Goal: Transaction & Acquisition: Download file/media

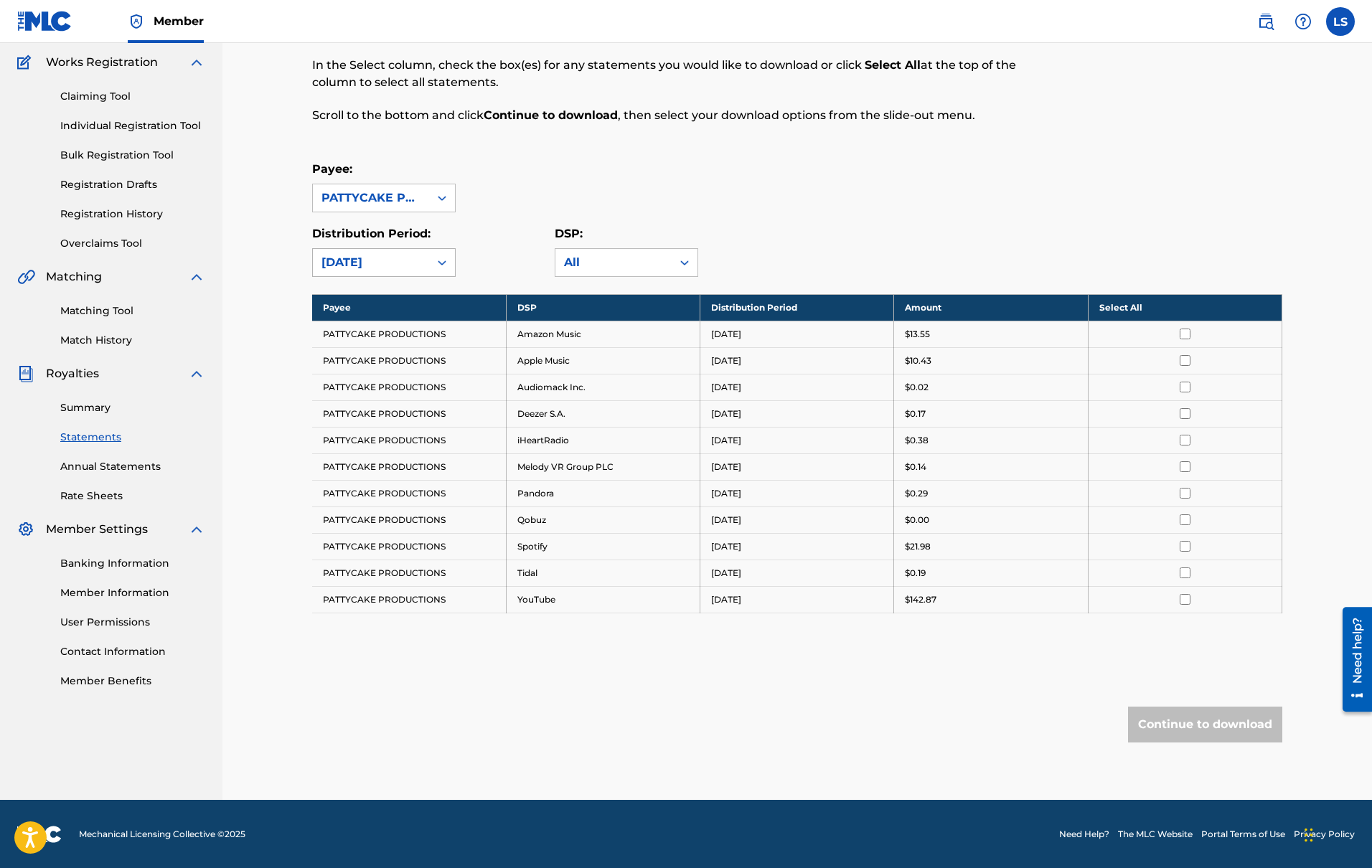
click at [447, 265] on icon at bounding box center [442, 262] width 14 height 14
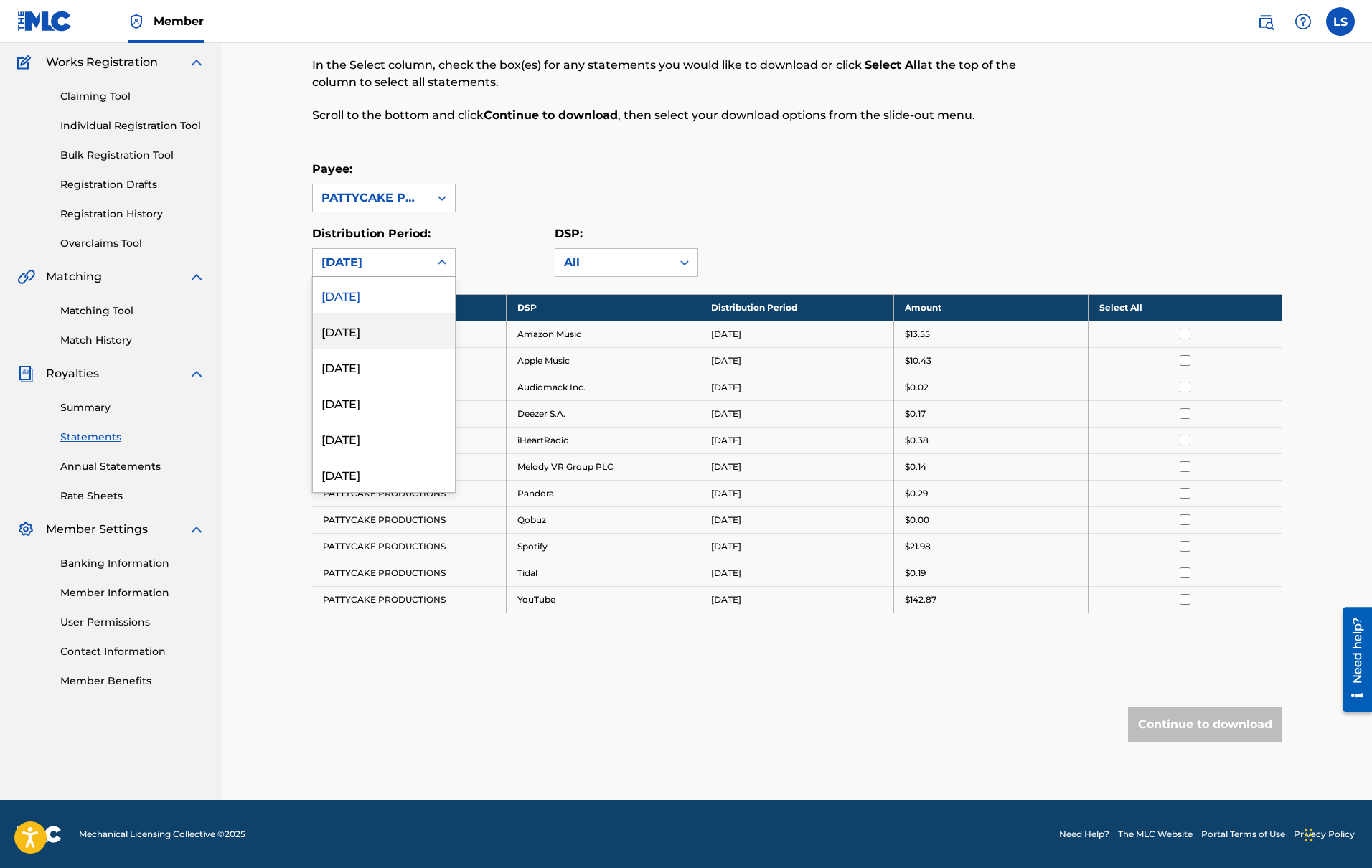
click at [415, 325] on div "[DATE]" at bounding box center [384, 331] width 142 height 36
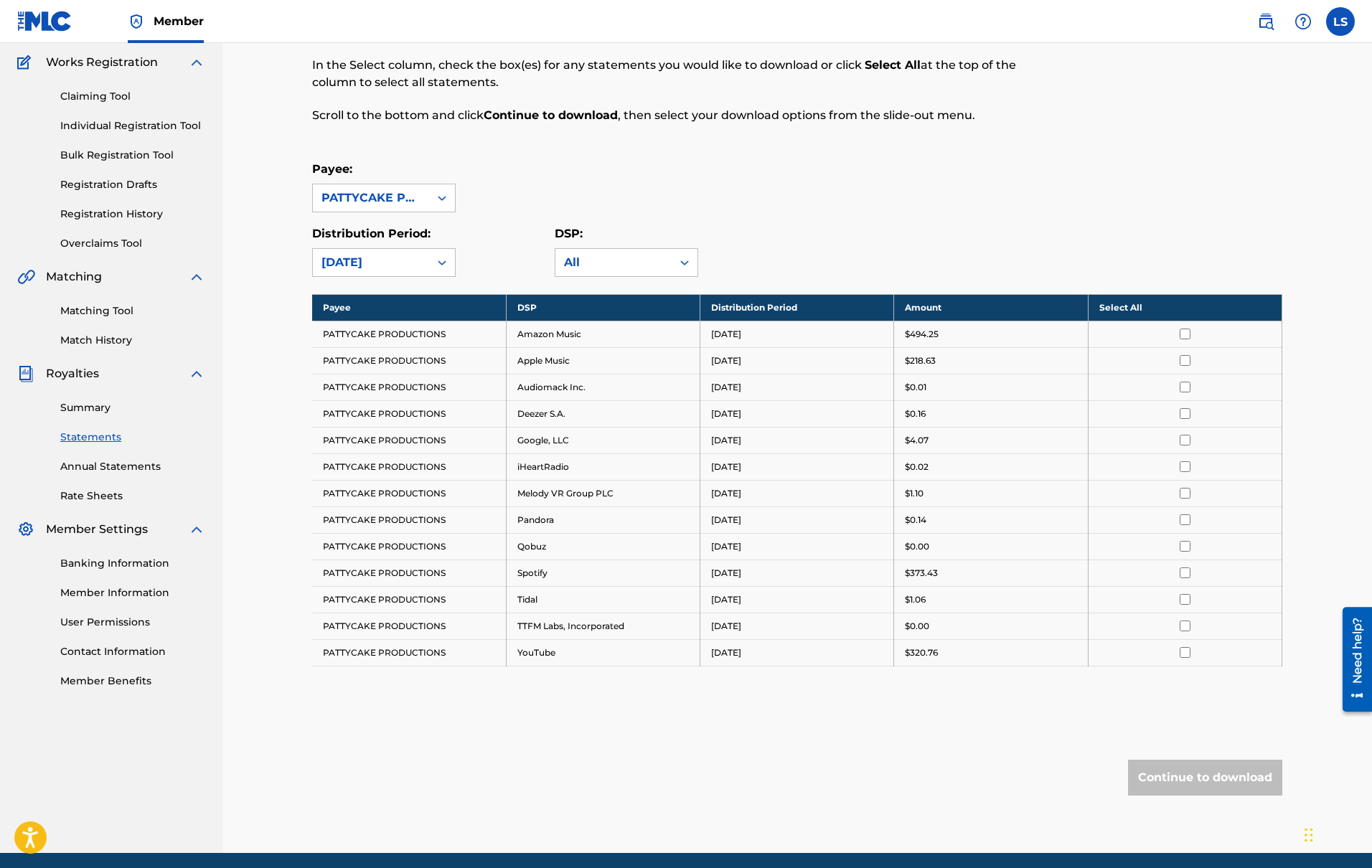
click at [413, 258] on div "[DATE]" at bounding box center [371, 262] width 99 height 17
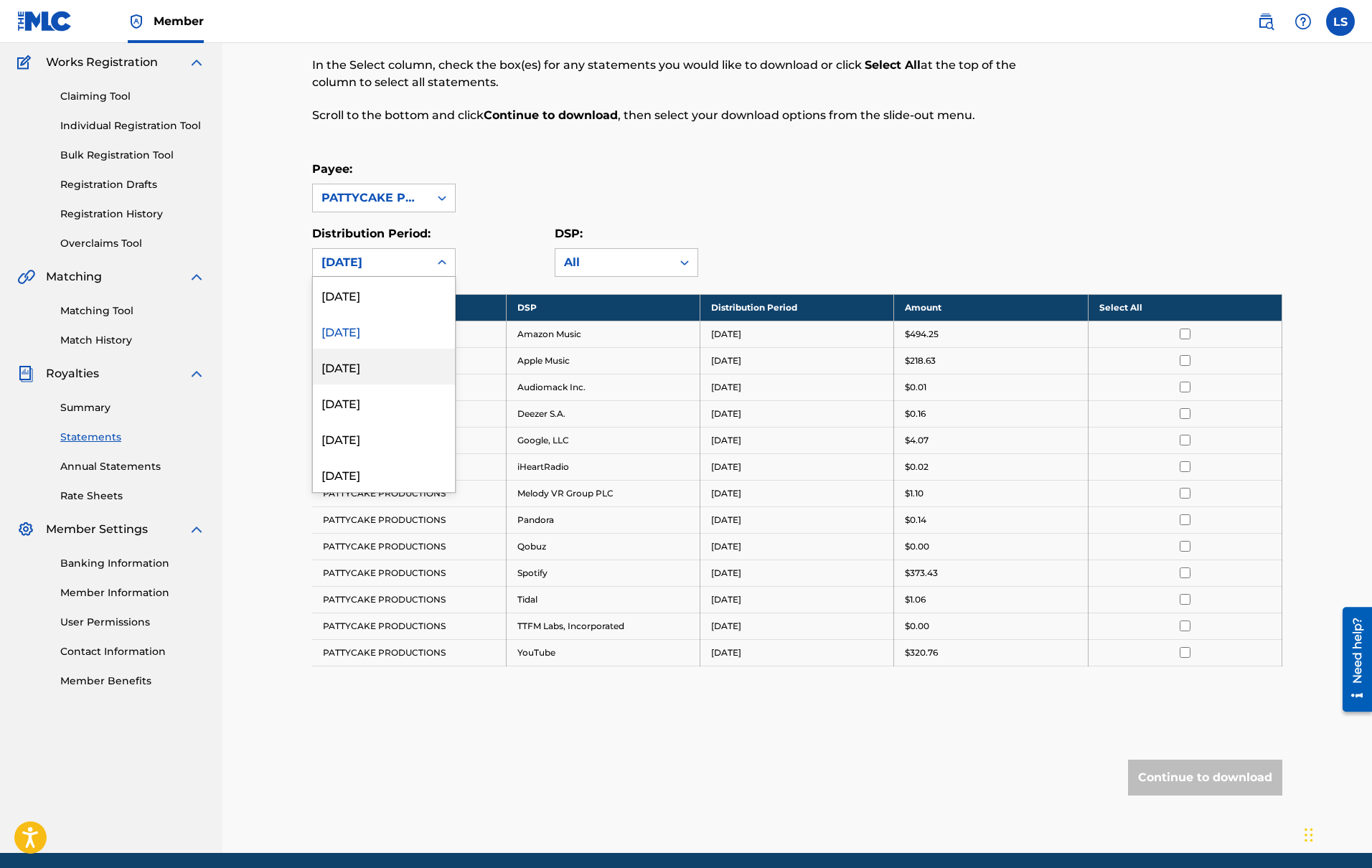
click at [384, 373] on div "[DATE]" at bounding box center [384, 367] width 142 height 36
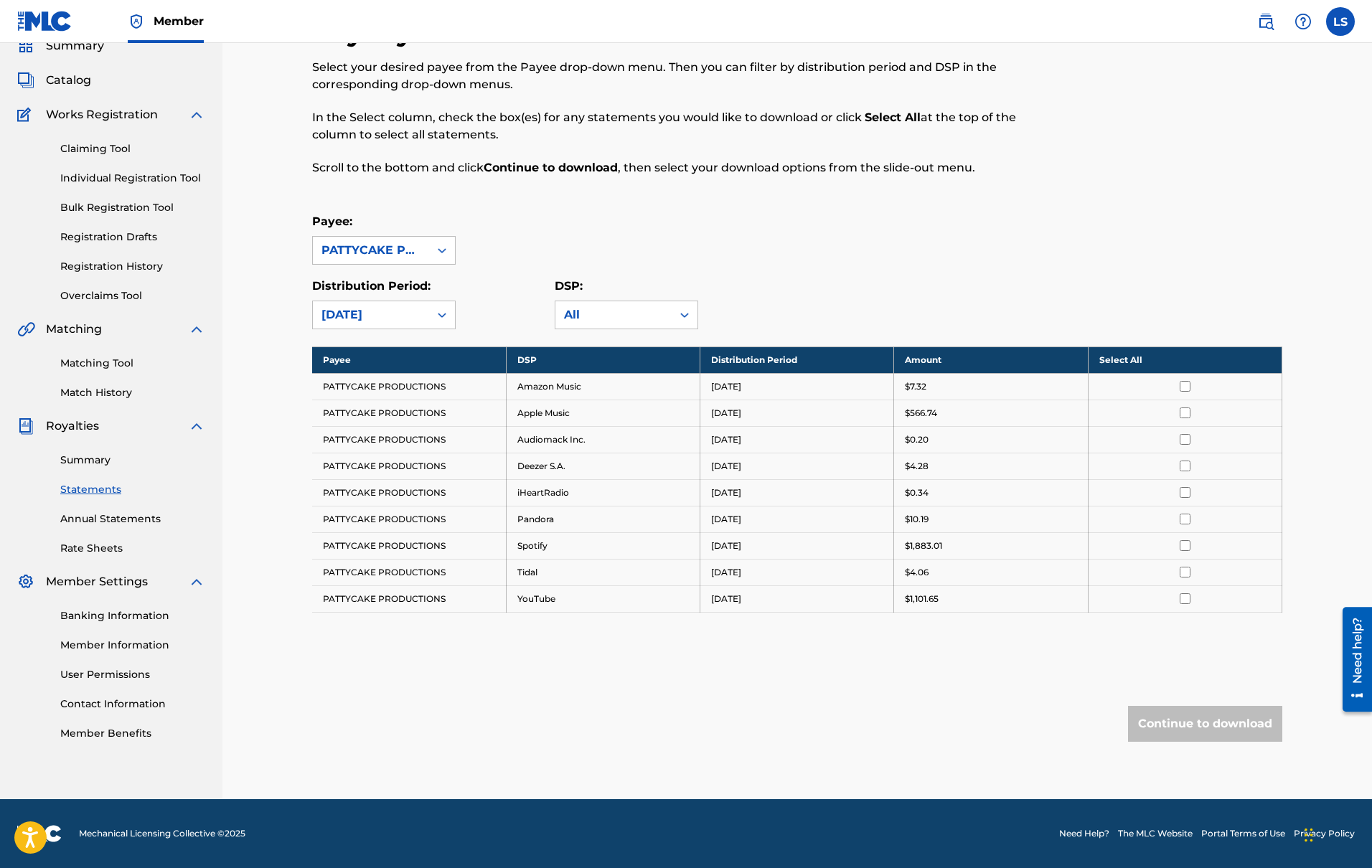
scroll to position [62, 0]
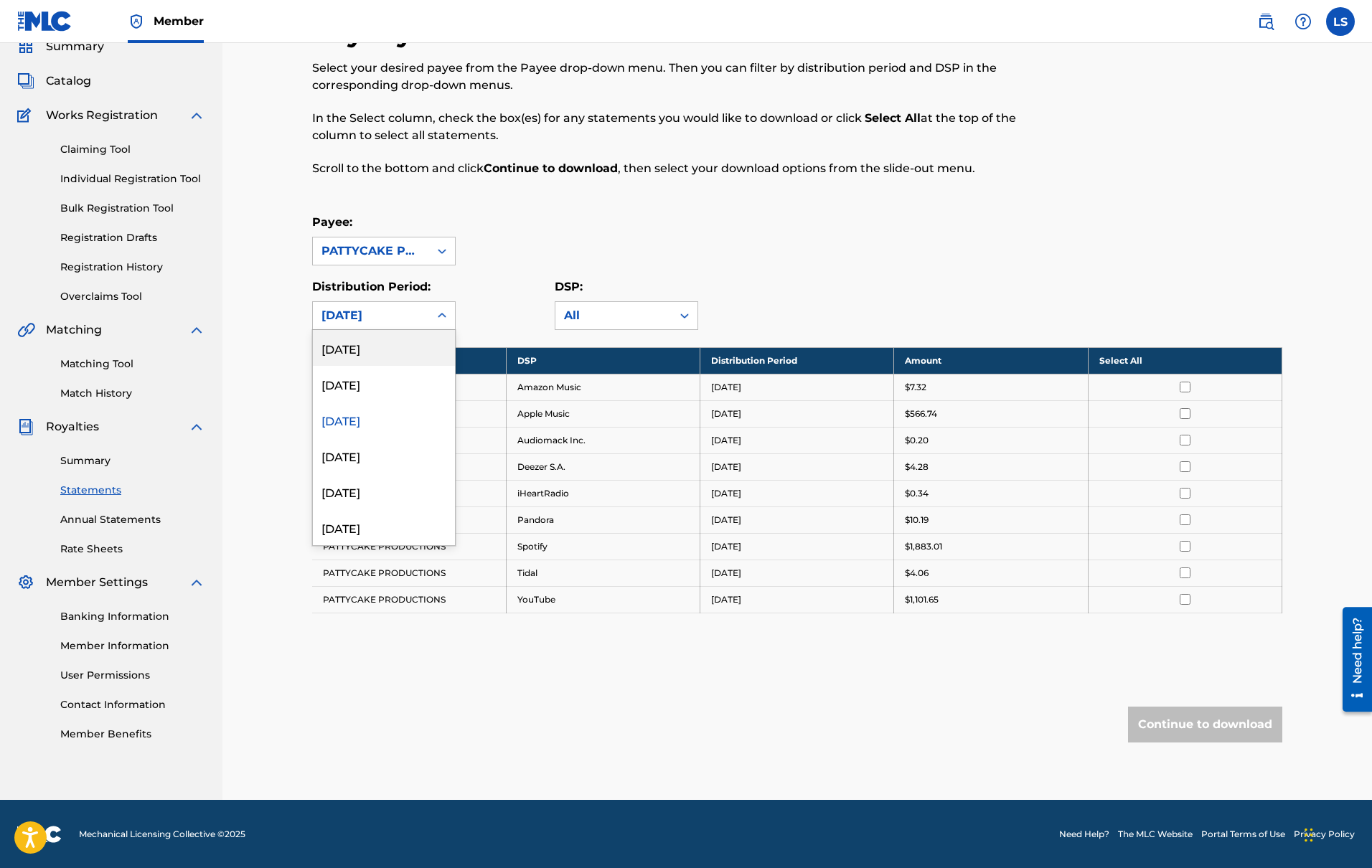
click at [390, 307] on div "[DATE]" at bounding box center [371, 316] width 99 height 17
click at [376, 464] on div "[DATE]" at bounding box center [384, 456] width 142 height 36
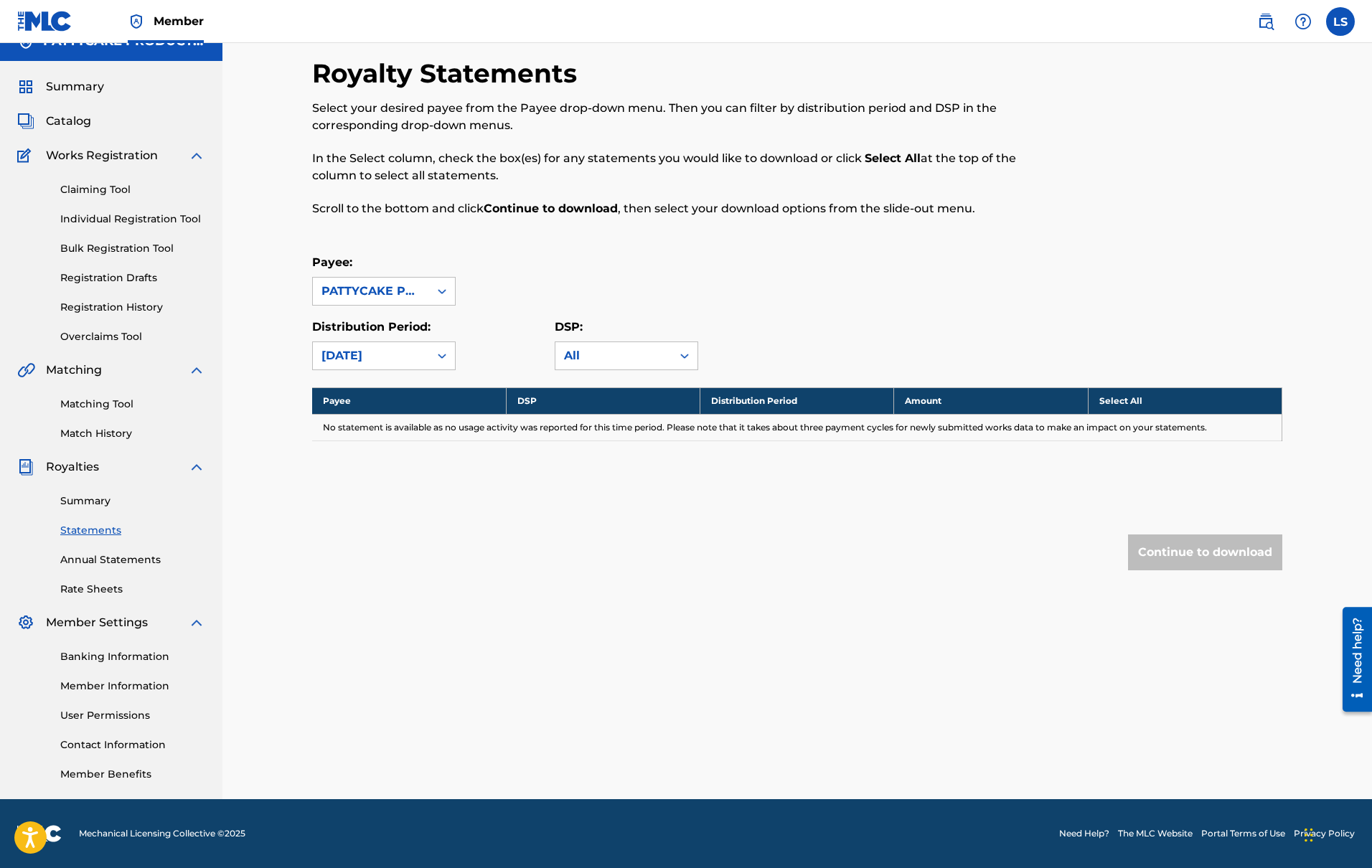
click at [392, 361] on div "[DATE]" at bounding box center [371, 356] width 99 height 17
click at [379, 472] on div "[DATE]" at bounding box center [384, 460] width 142 height 36
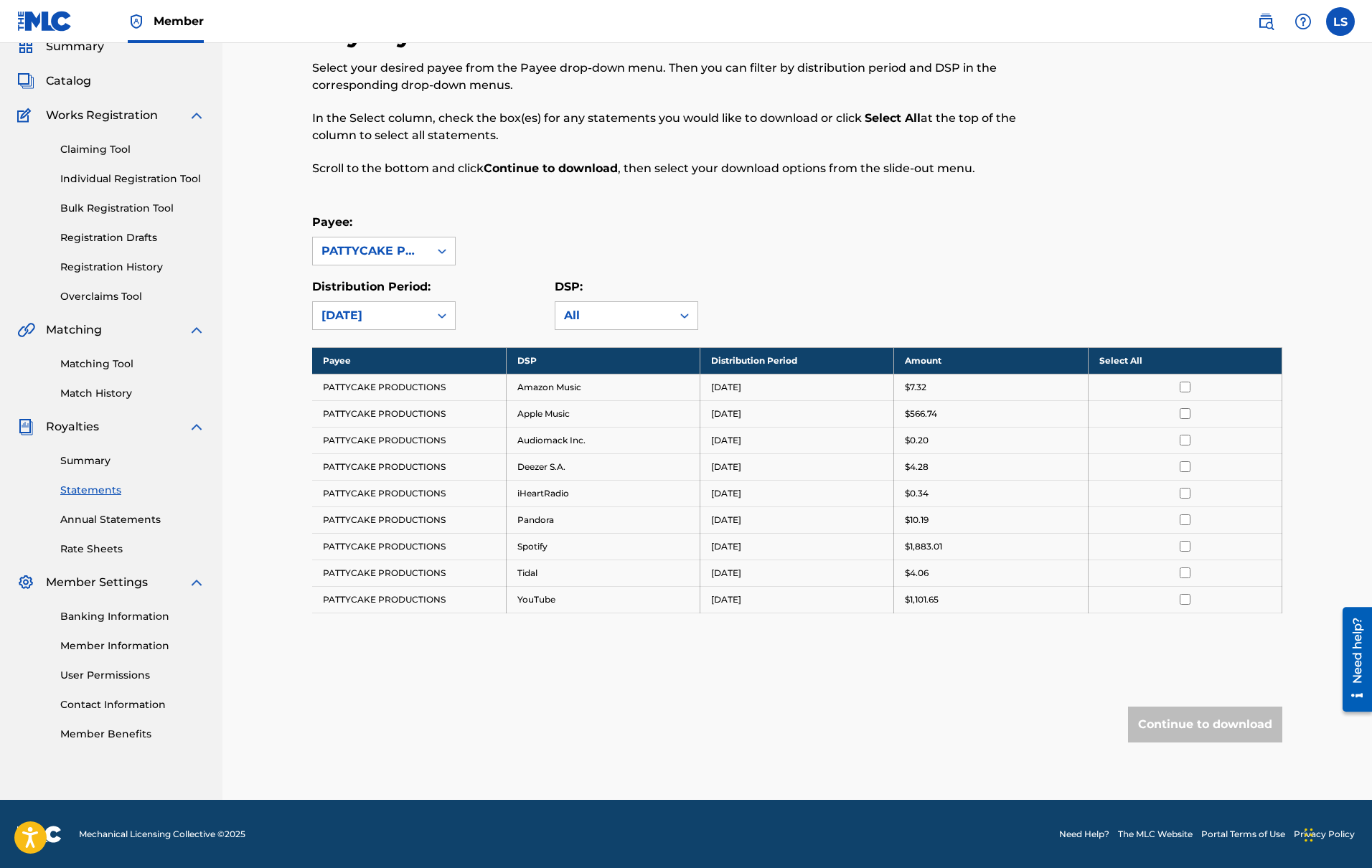
click at [388, 319] on div "[DATE]" at bounding box center [371, 316] width 99 height 17
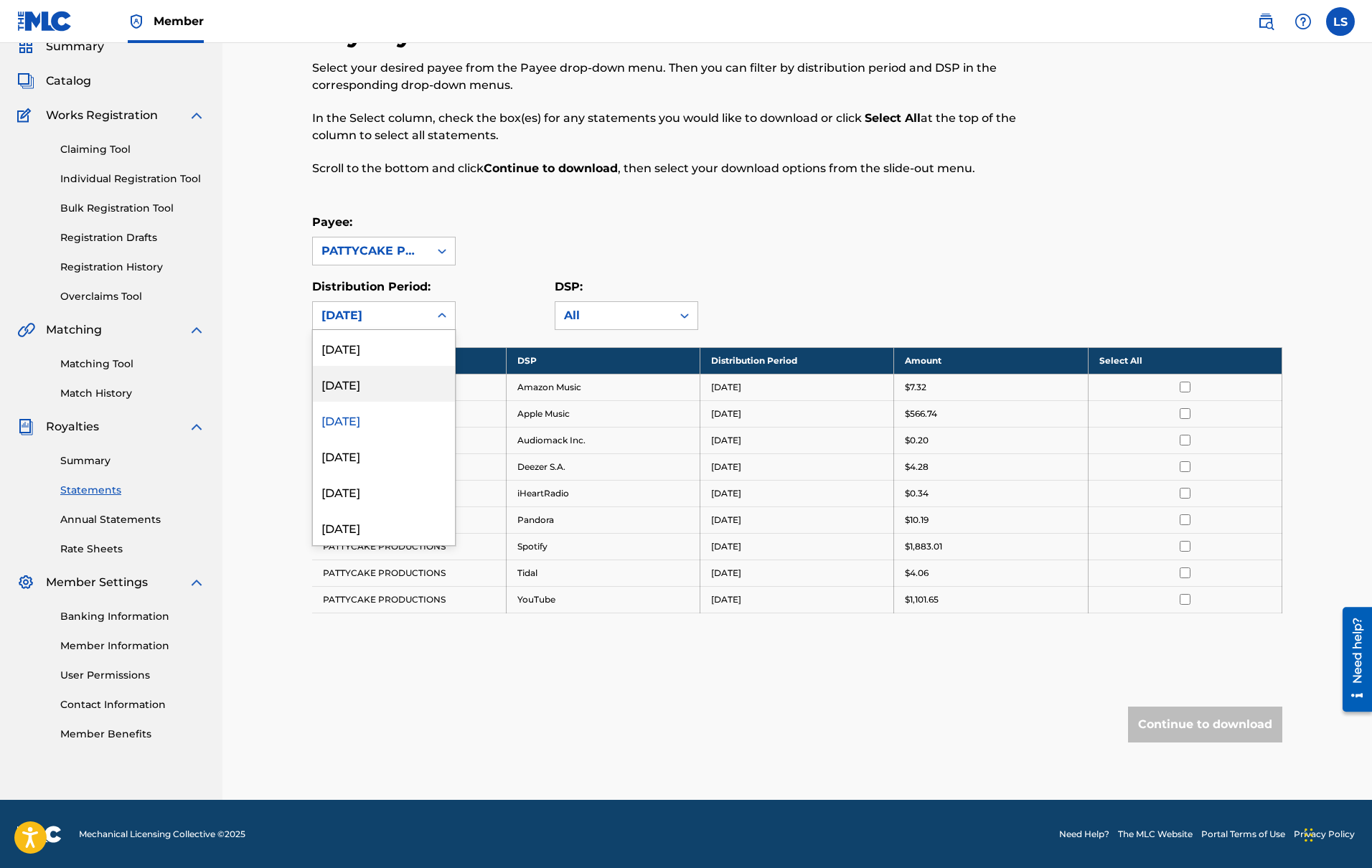
click at [378, 390] on div "[DATE]" at bounding box center [384, 384] width 142 height 36
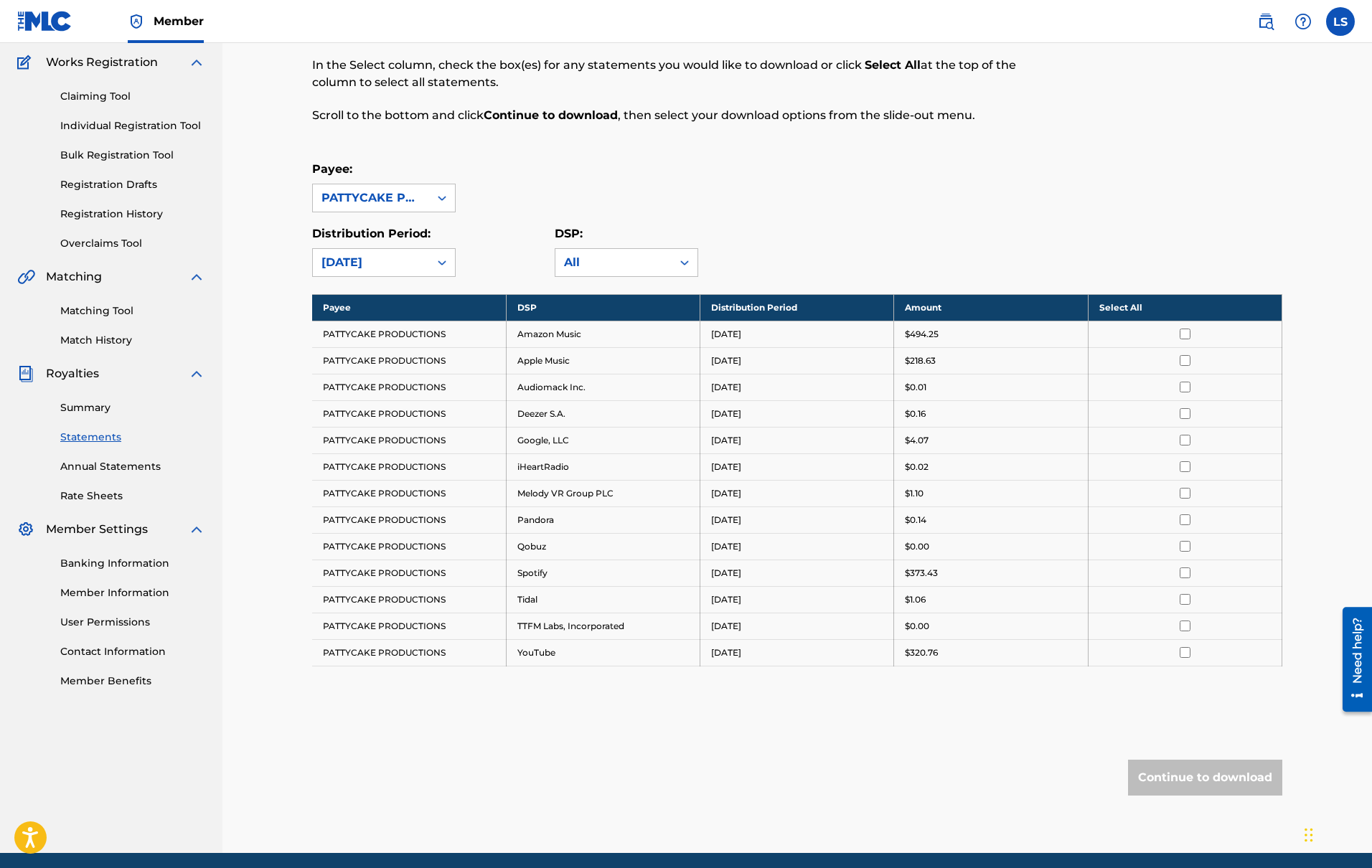
click at [399, 271] on div "[DATE]" at bounding box center [371, 262] width 116 height 27
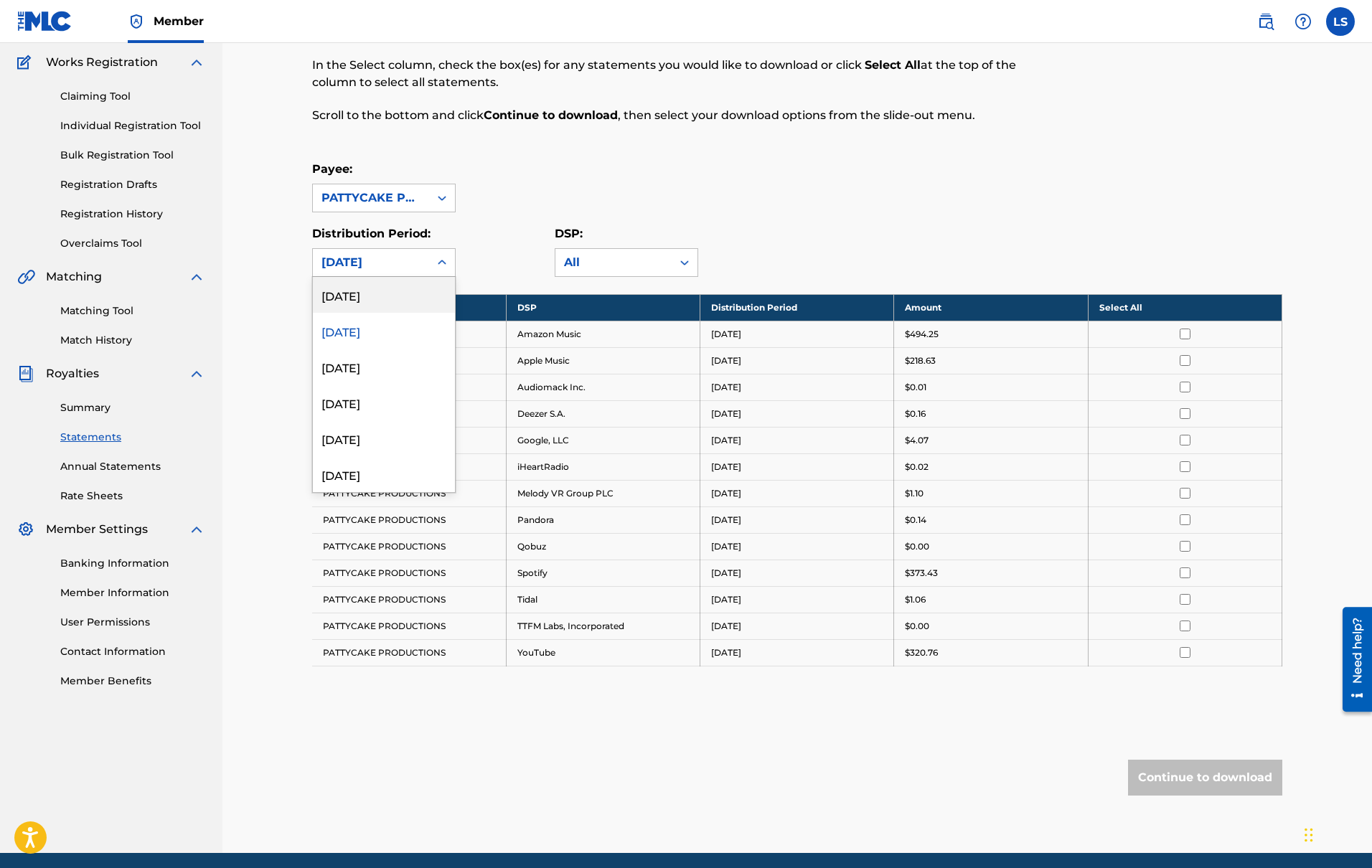
click at [397, 306] on div "[DATE]" at bounding box center [384, 295] width 142 height 36
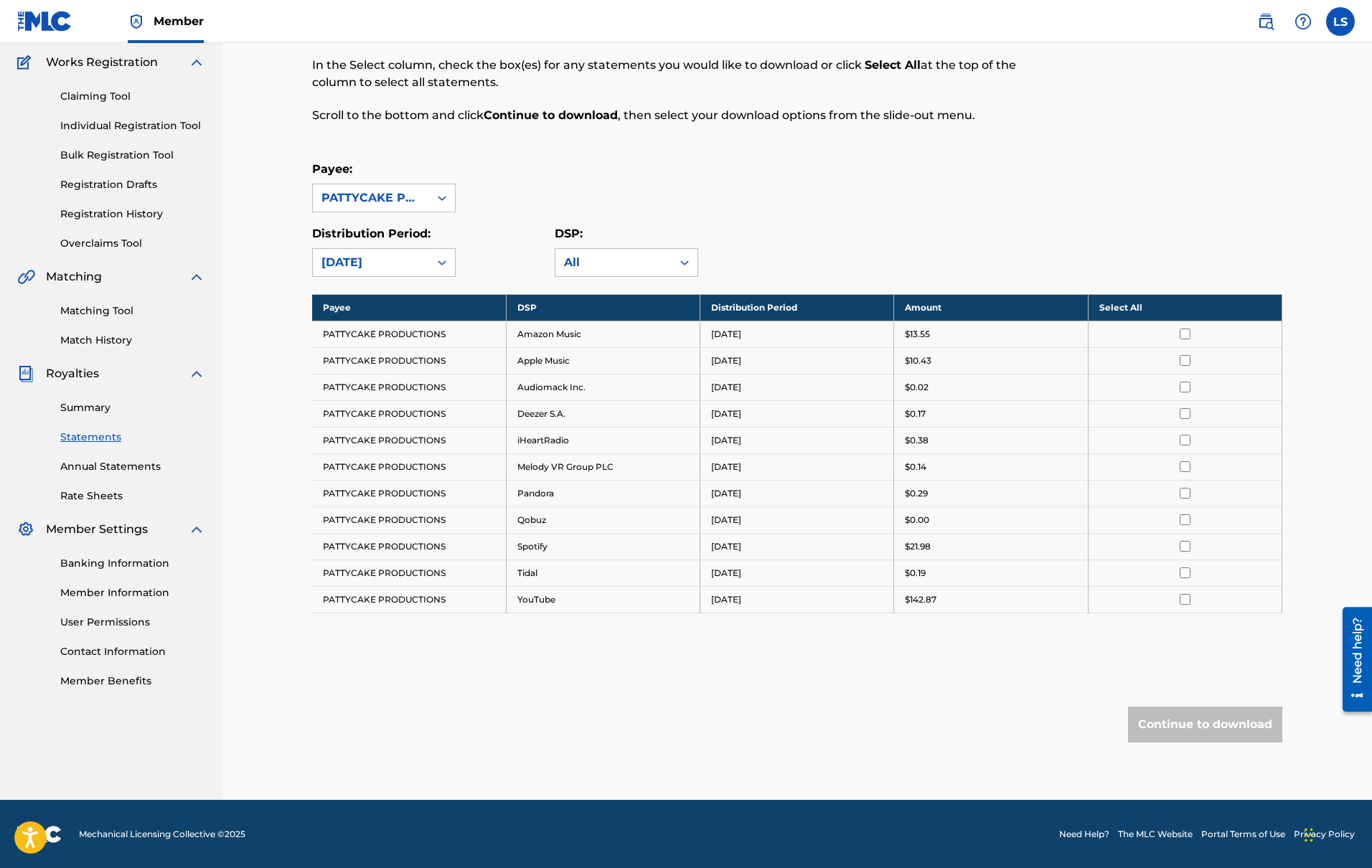
click at [1185, 337] on input "checkbox" at bounding box center [1185, 334] width 11 height 11
click at [1180, 303] on th "Deselect All" at bounding box center [1185, 307] width 194 height 27
click at [1180, 303] on th "Select All" at bounding box center [1185, 307] width 194 height 27
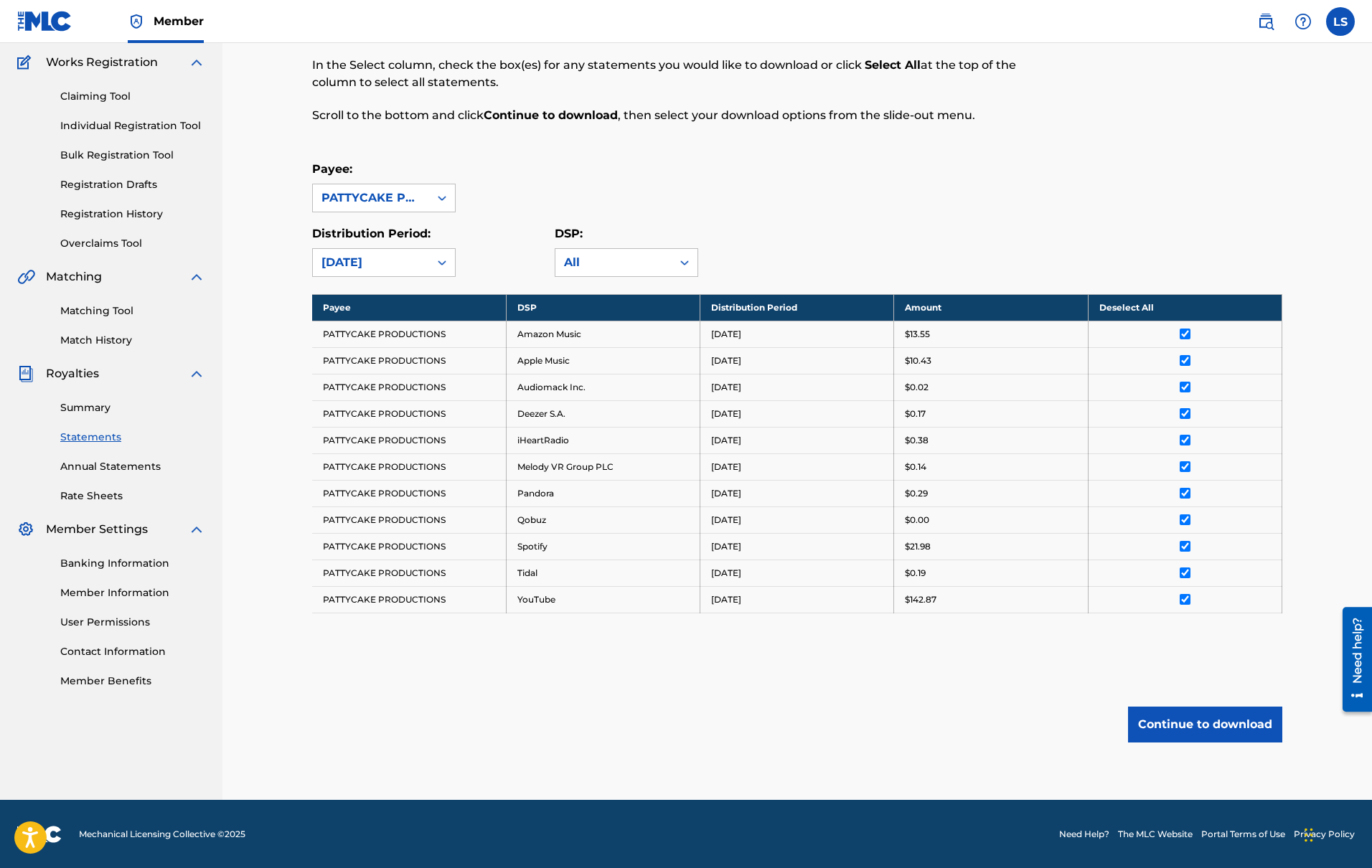
click at [1206, 716] on button "Continue to download" at bounding box center [1205, 725] width 154 height 36
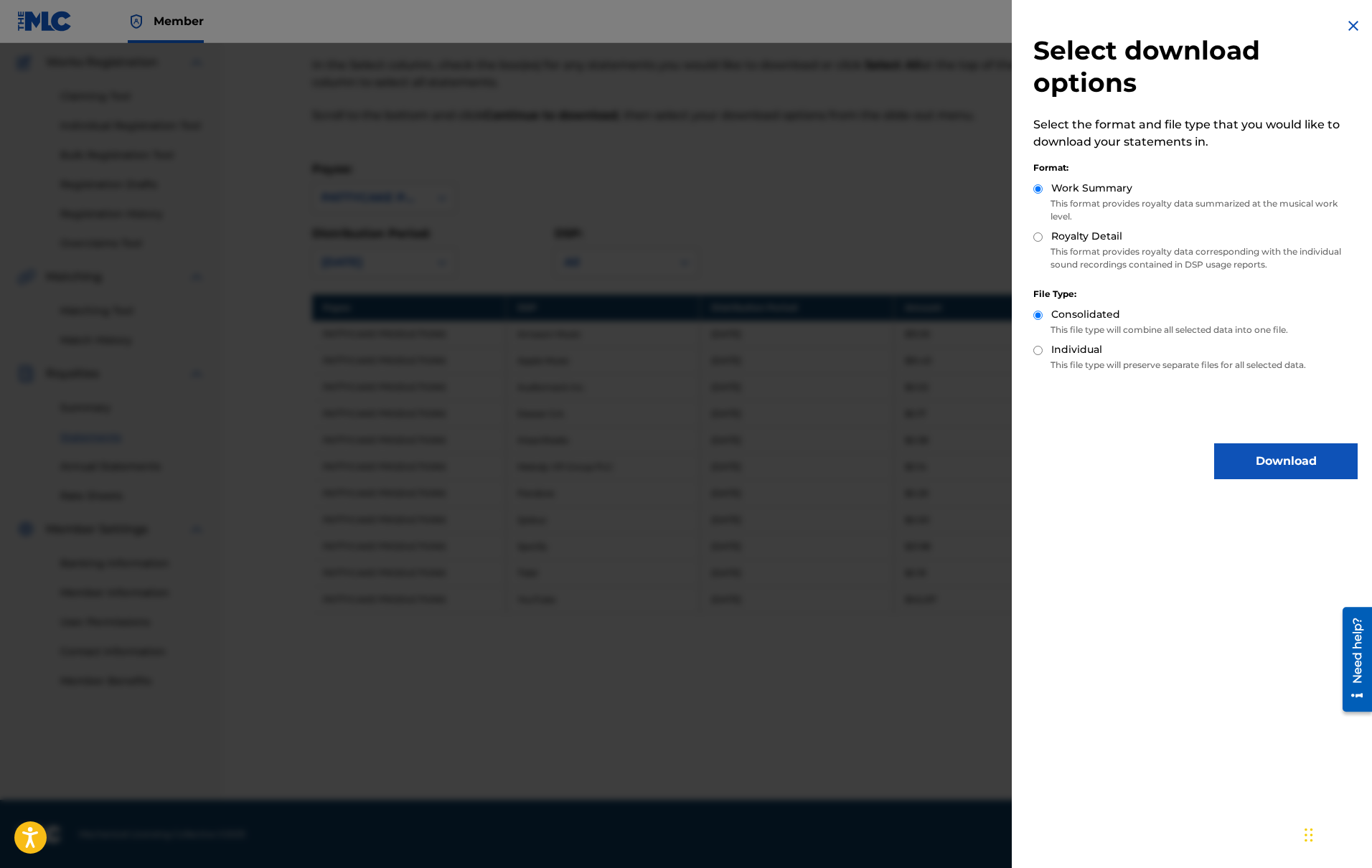
click at [1349, 25] on img at bounding box center [1353, 26] width 17 height 17
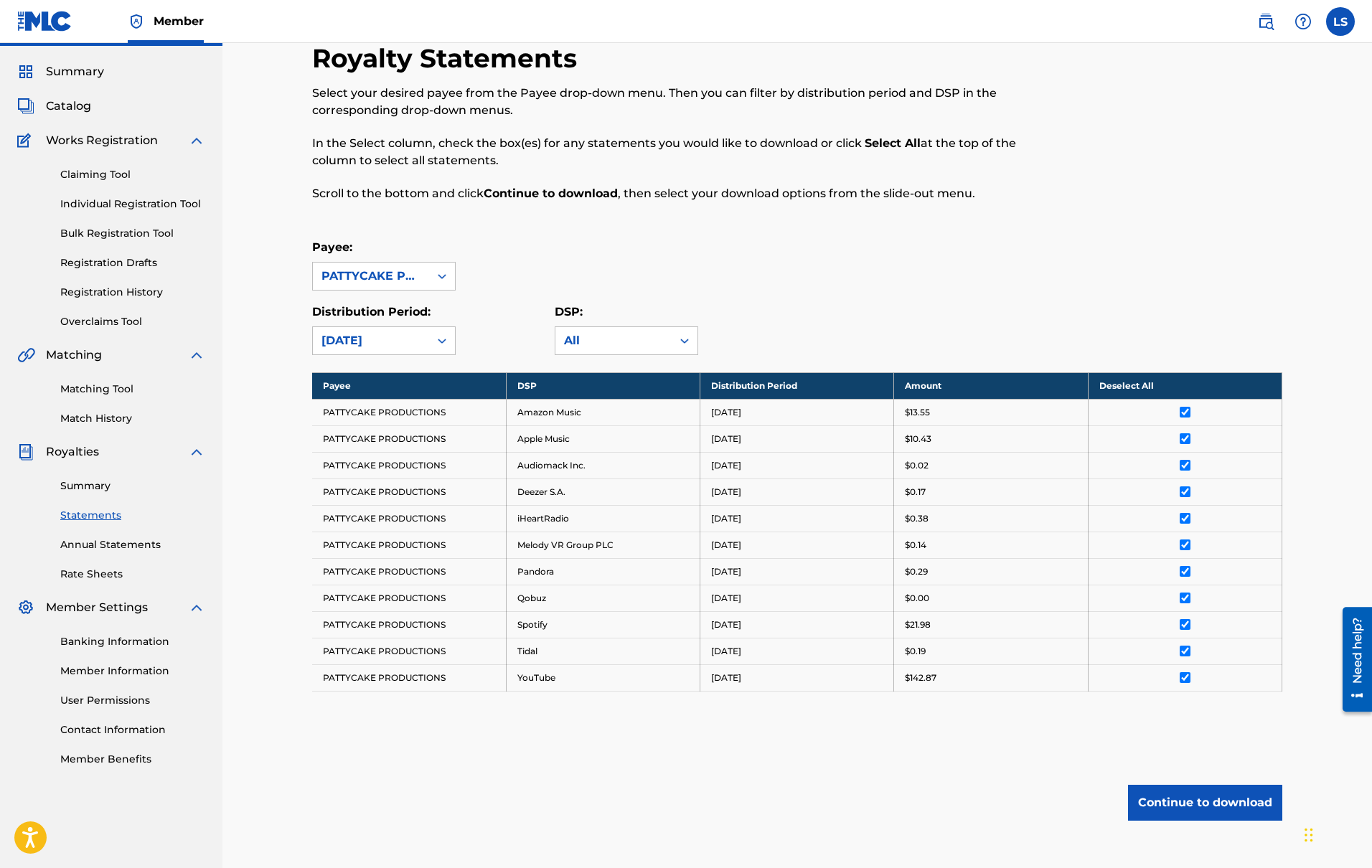
scroll to position [0, 0]
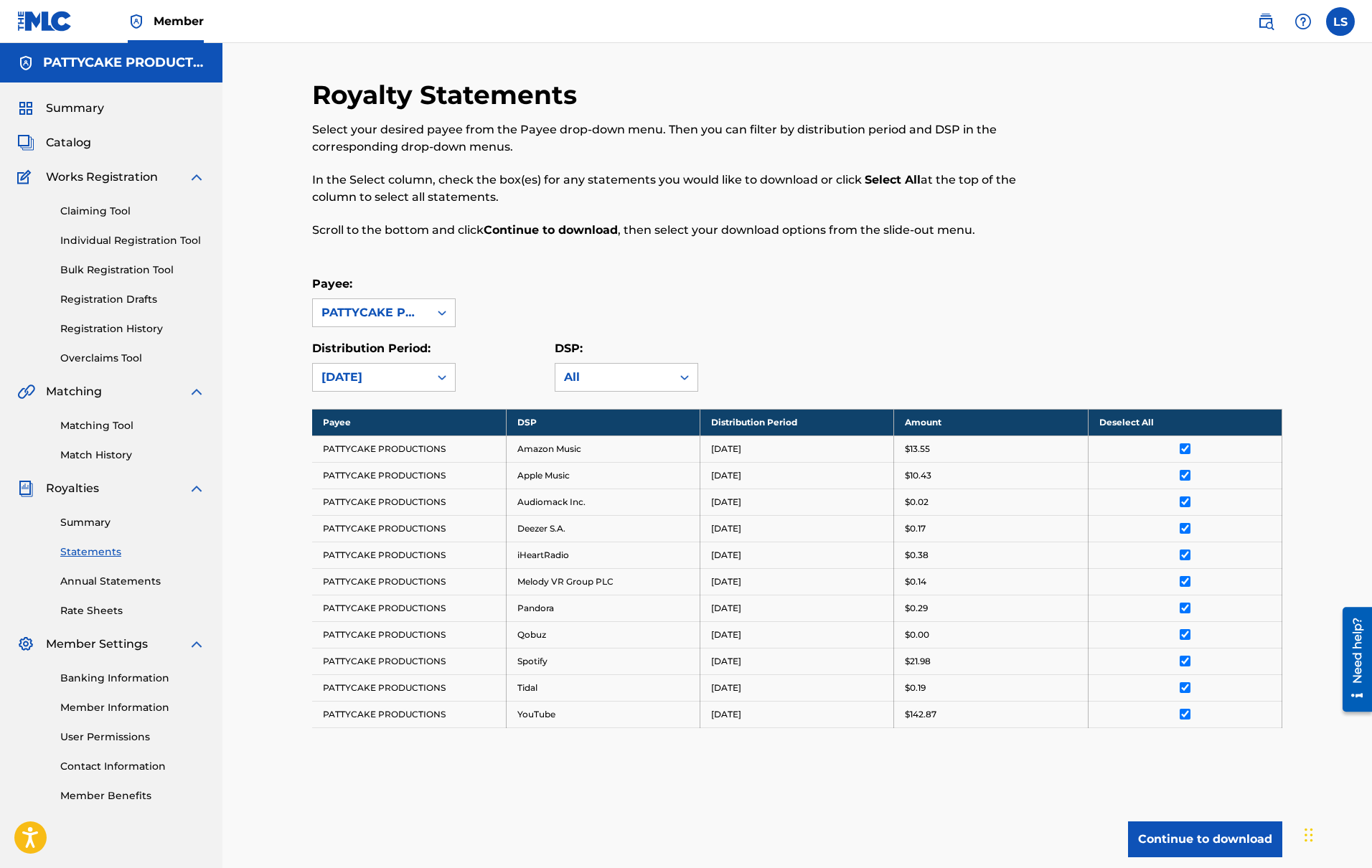
click at [77, 116] on span "Summary" at bounding box center [75, 108] width 58 height 17
